Goal: Check status: Check status

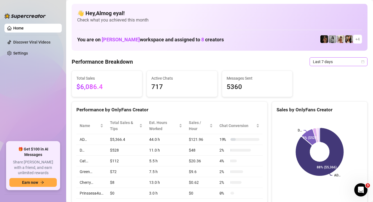
click at [345, 62] on span "Last 7 days" at bounding box center [338, 62] width 51 height 8
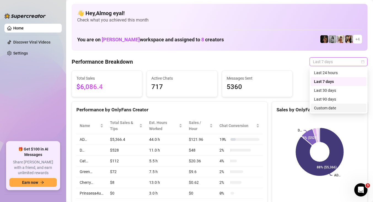
click at [336, 110] on div "Custom date" at bounding box center [338, 108] width 49 height 6
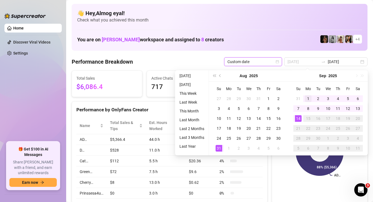
type input "[DATE]"
click at [308, 101] on div "1" at bounding box center [308, 98] width 7 height 7
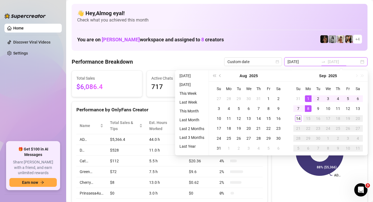
type input "[DATE]"
click at [298, 121] on div "14" at bounding box center [298, 118] width 7 height 7
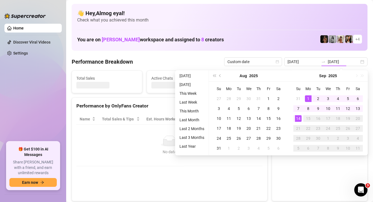
type input "[DATE]"
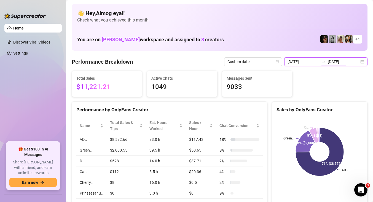
click at [337, 60] on input "[DATE]" at bounding box center [343, 62] width 31 height 6
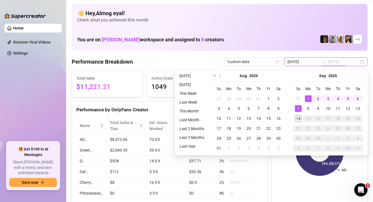
type input "[DATE]"
click at [297, 117] on div "14" at bounding box center [298, 118] width 7 height 7
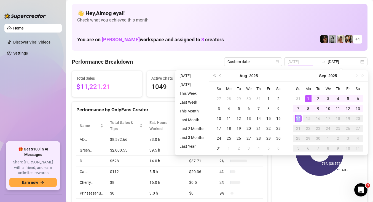
click at [297, 117] on div "14" at bounding box center [298, 118] width 7 height 7
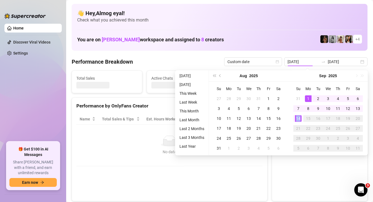
type input "[DATE]"
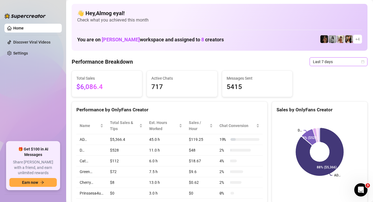
click at [348, 62] on span "Last 7 days" at bounding box center [338, 62] width 51 height 8
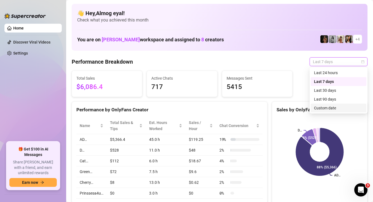
click at [332, 105] on div "Custom date" at bounding box center [338, 108] width 49 height 6
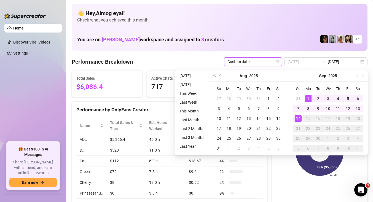
type input "[DATE]"
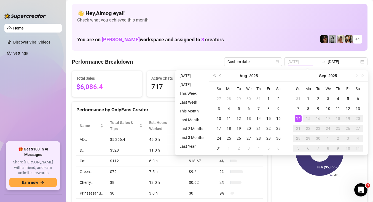
click at [297, 119] on div "14" at bounding box center [298, 118] width 7 height 7
type input "[DATE]"
